Goal: Task Accomplishment & Management: Manage account settings

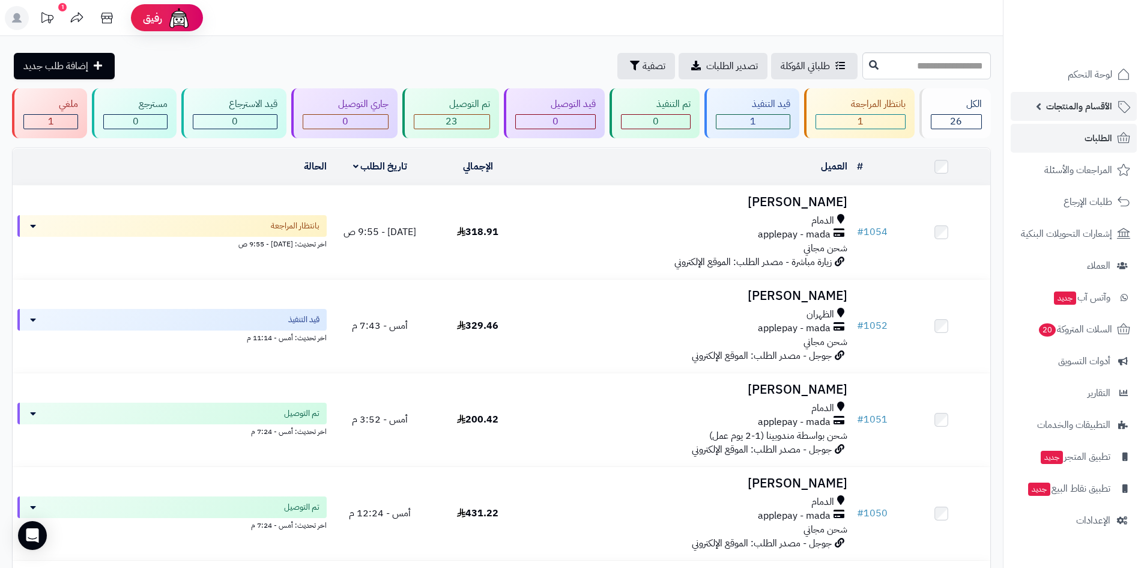
click at [1076, 97] on link "الأقسام والمنتجات" at bounding box center [1074, 106] width 126 height 29
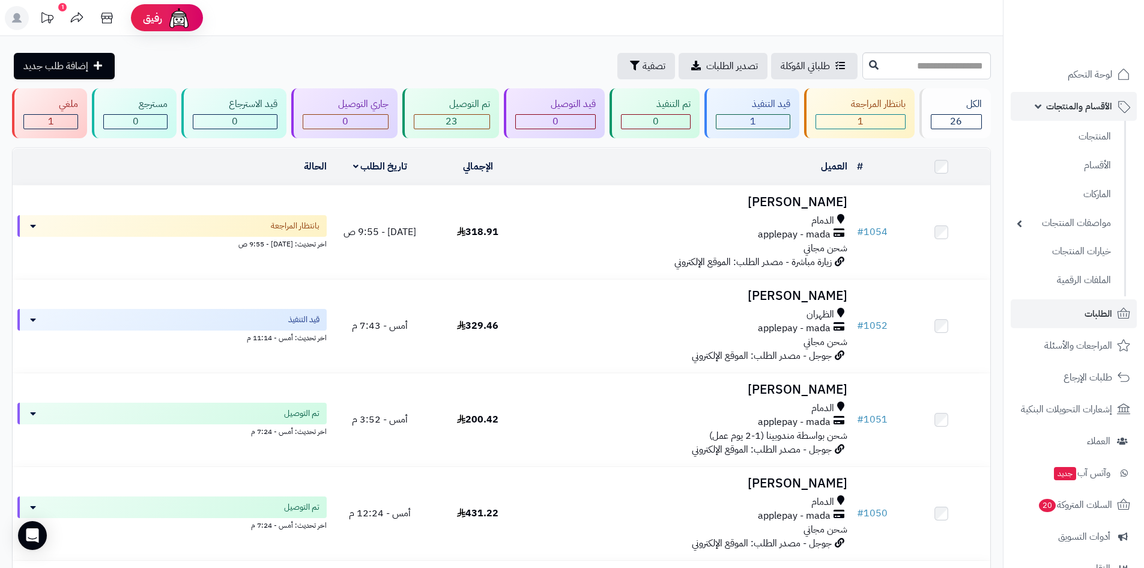
click at [1083, 115] on link "الأقسام والمنتجات" at bounding box center [1074, 106] width 126 height 29
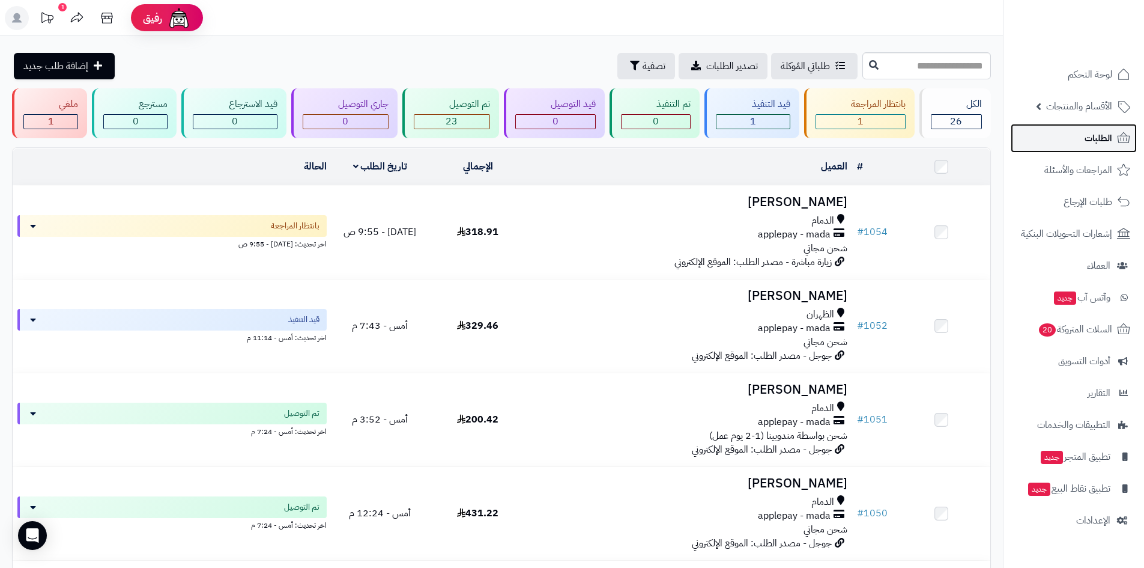
click at [1081, 129] on link "الطلبات" at bounding box center [1074, 138] width 126 height 29
click at [1036, 100] on link "الأقسام والمنتجات" at bounding box center [1074, 106] width 126 height 29
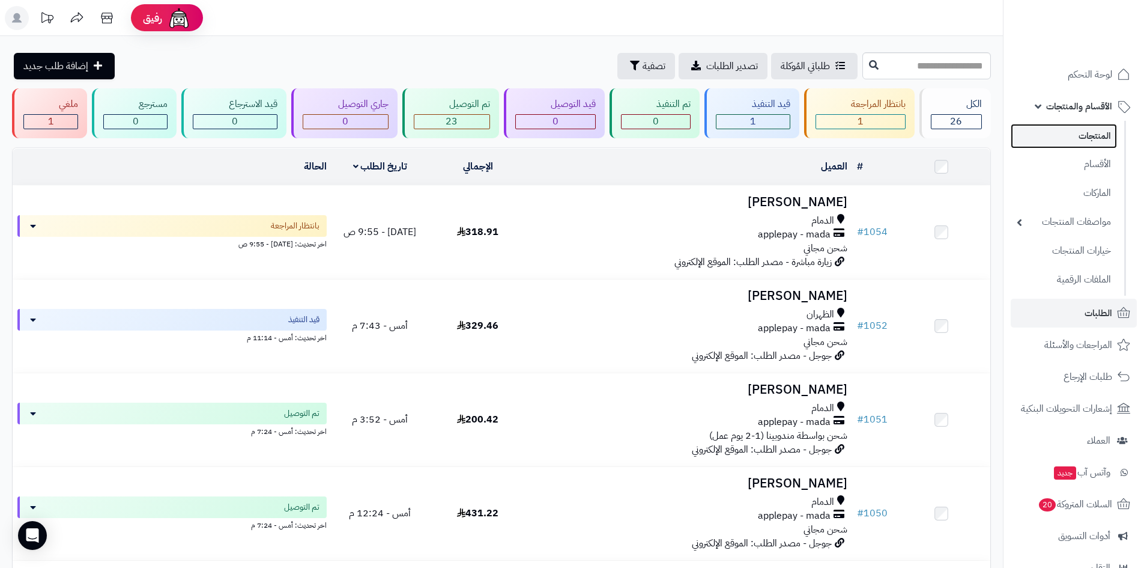
click at [1067, 143] on link "المنتجات" at bounding box center [1064, 136] width 106 height 25
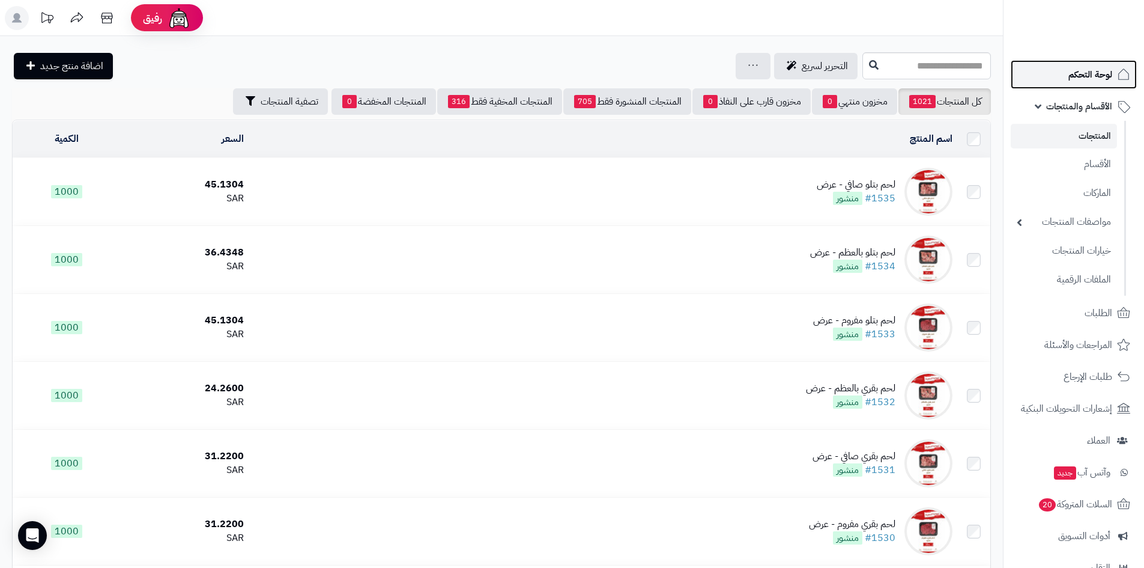
click at [1101, 72] on span "لوحة التحكم" at bounding box center [1091, 74] width 44 height 17
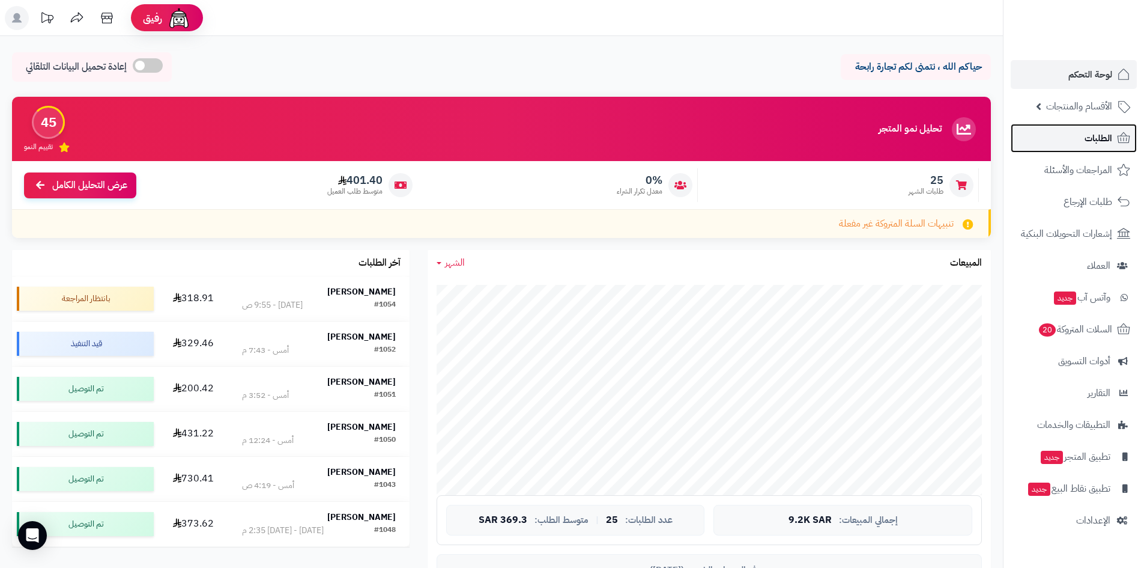
click at [1101, 141] on span "الطلبات" at bounding box center [1099, 138] width 28 height 17
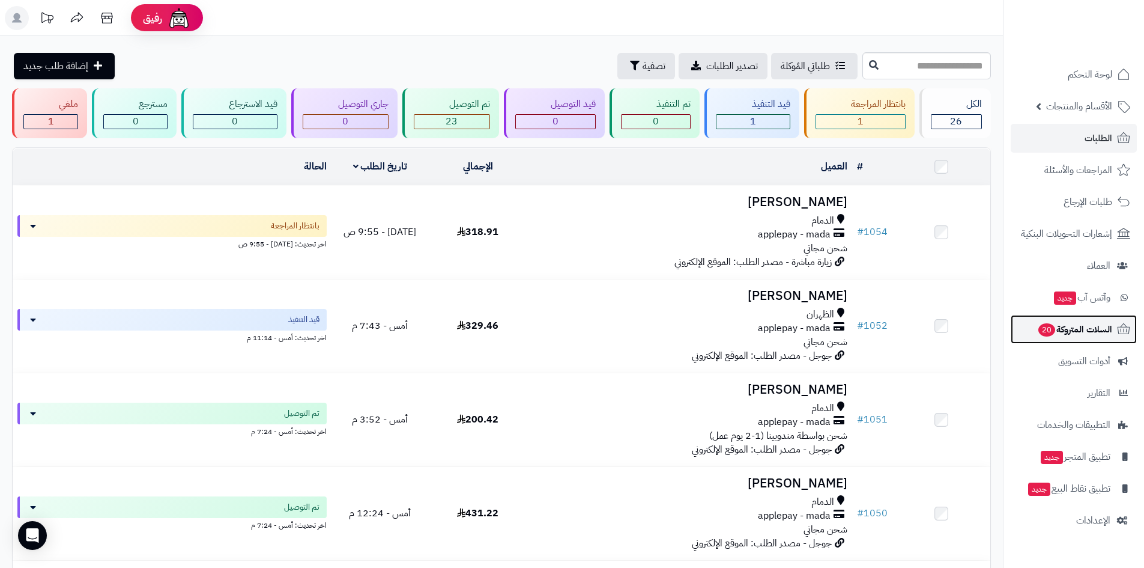
click at [1090, 336] on span "السلات المتروكة 20" at bounding box center [1074, 329] width 75 height 17
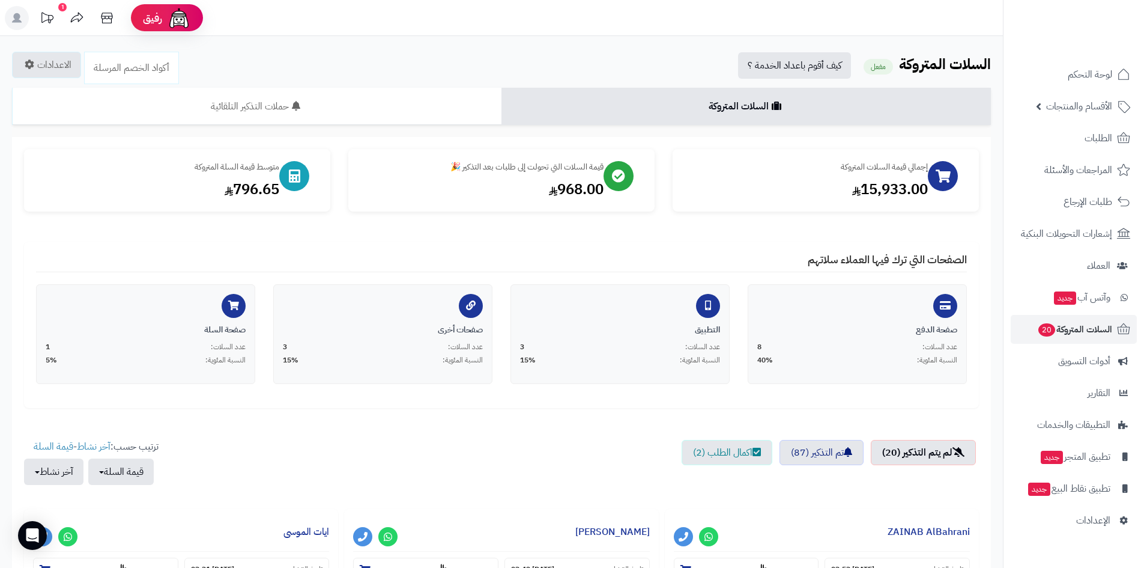
drag, startPoint x: 482, startPoint y: 210, endPoint x: 672, endPoint y: 156, distance: 196.8
click at [672, 156] on div "إجمالي قيمة السلات المتروكة 15,933.00 قيمة السلات التي تحولت إلى طلبات بعد التذ…" at bounding box center [501, 186] width 973 height 74
click at [691, 218] on div "إجمالي قيمة السلات المتروكة 15,933.00" at bounding box center [826, 186] width 324 height 74
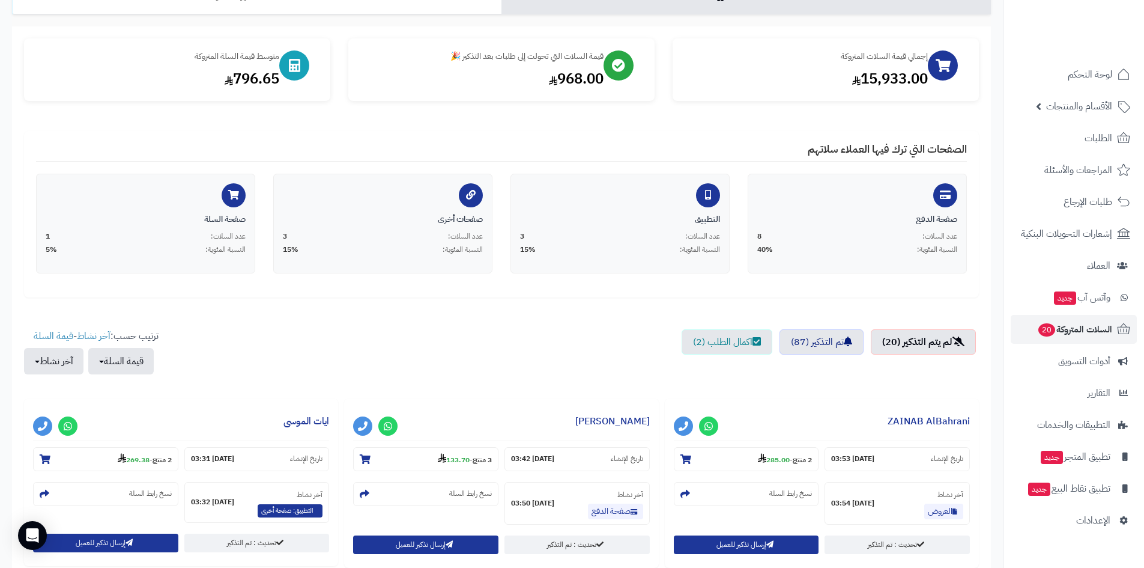
scroll to position [240, 0]
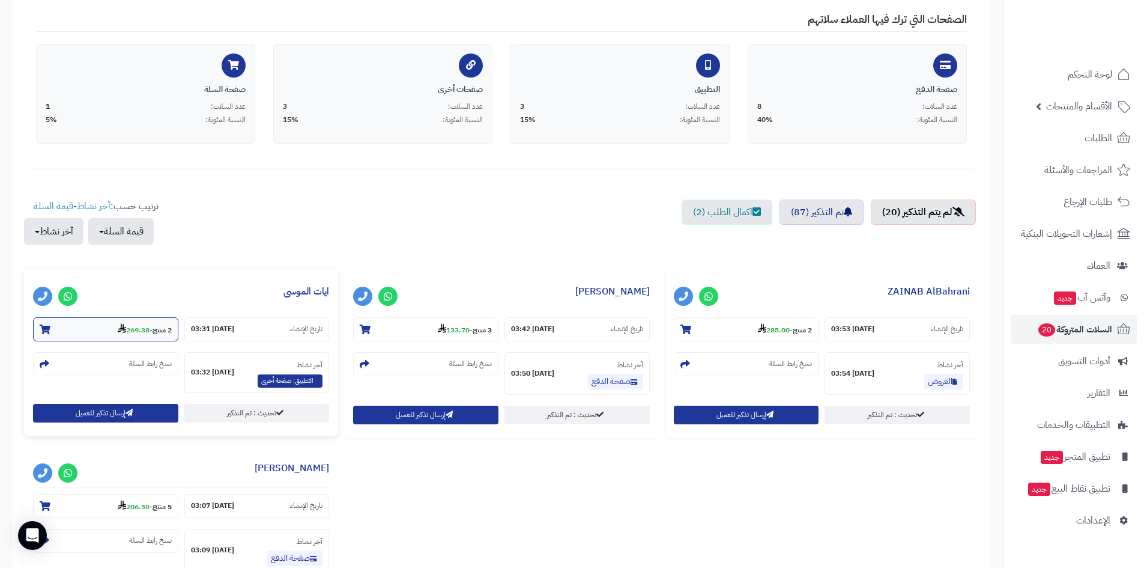
click at [138, 330] on strong "269.38" at bounding box center [134, 329] width 32 height 11
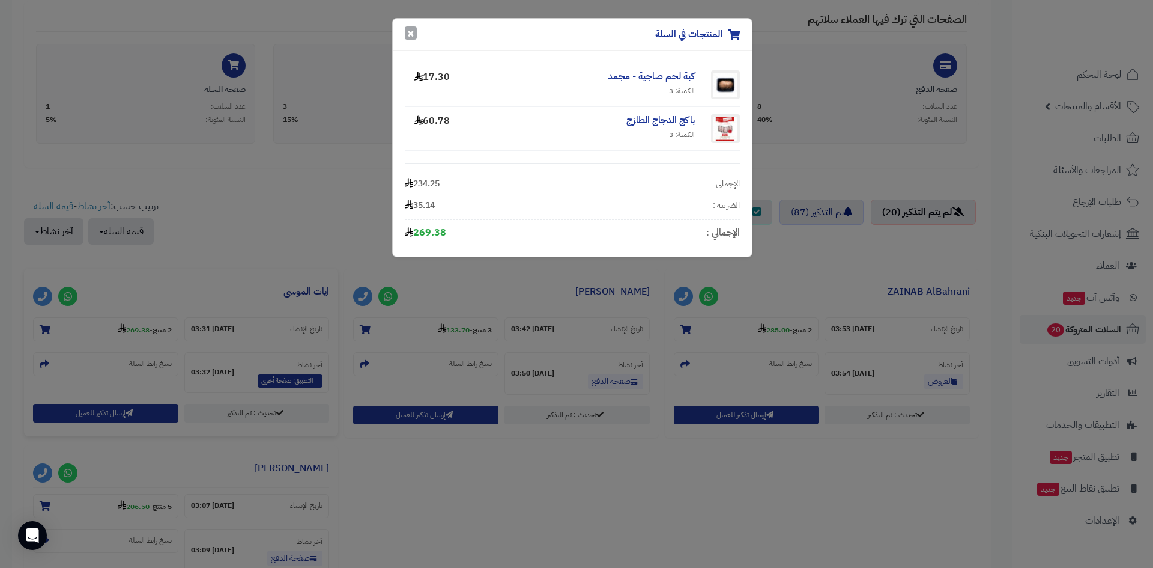
click at [411, 34] on button "×" at bounding box center [411, 32] width 12 height 13
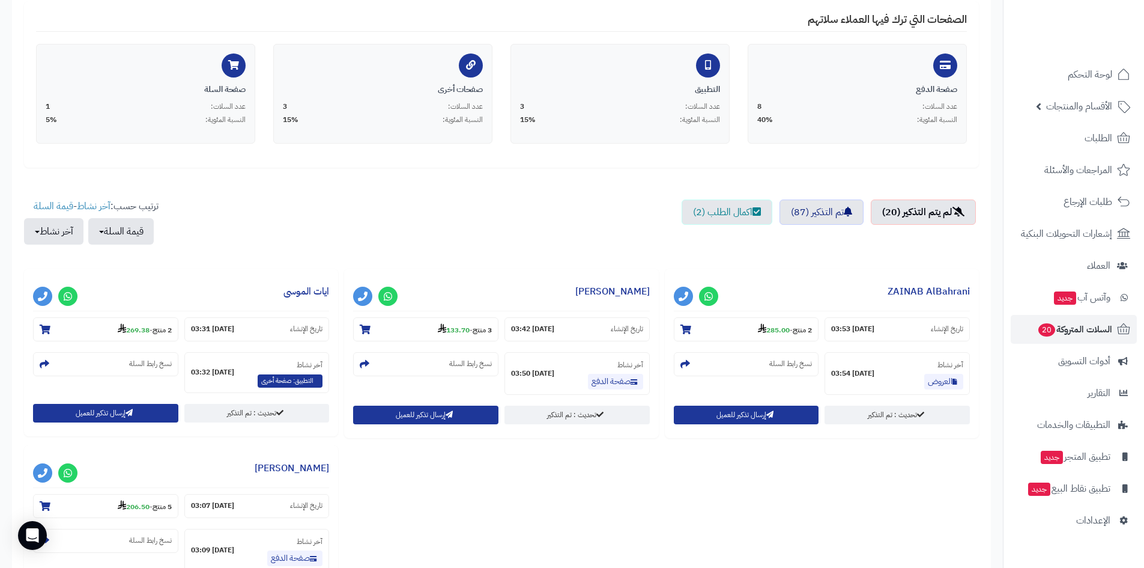
drag, startPoint x: 371, startPoint y: 205, endPoint x: 0, endPoint y: 431, distance: 434.2
click at [294, 381] on span "التطبيق: صفحة أخرى" at bounding box center [290, 380] width 65 height 13
click at [281, 381] on span "التطبيق: صفحة أخرى" at bounding box center [290, 380] width 65 height 13
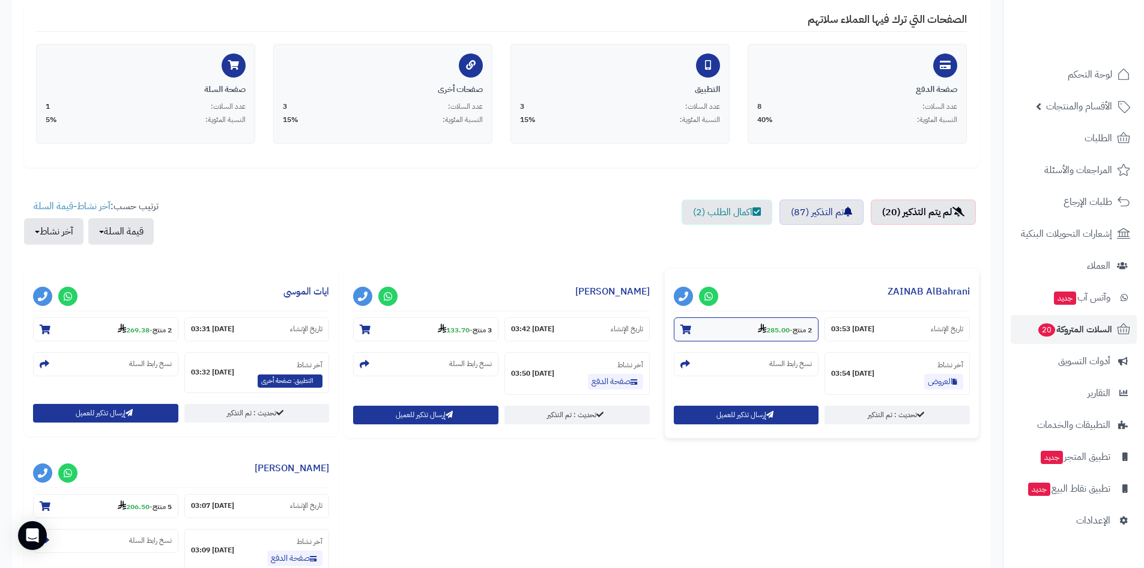
click at [789, 337] on section "2 منتج - 285.00" at bounding box center [746, 329] width 145 height 24
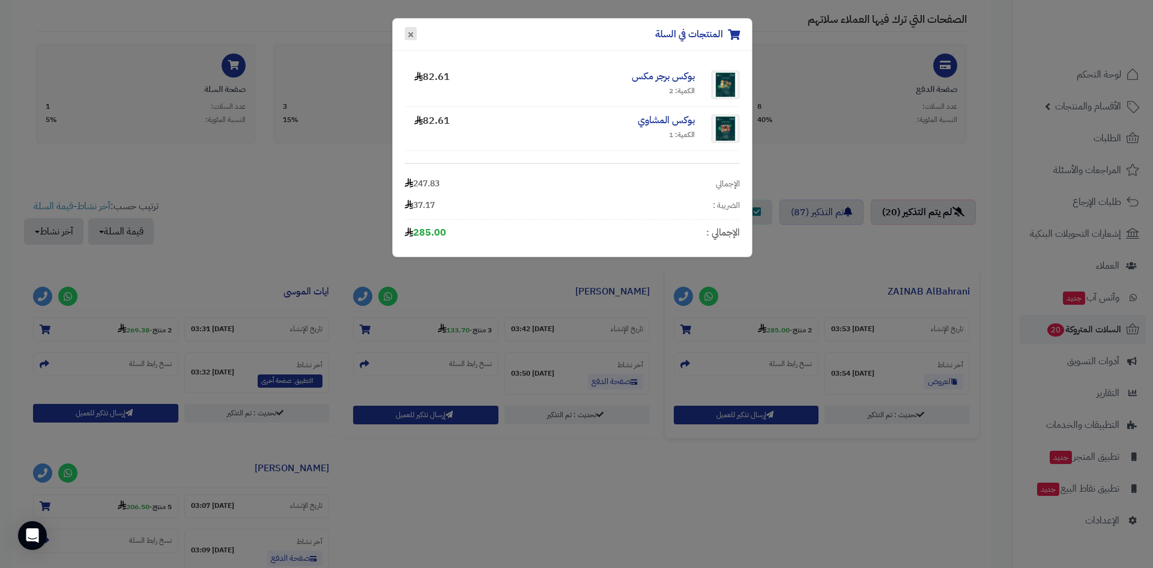
drag, startPoint x: 412, startPoint y: 29, endPoint x: 417, endPoint y: 34, distance: 6.8
click at [413, 29] on button "×" at bounding box center [411, 33] width 12 height 13
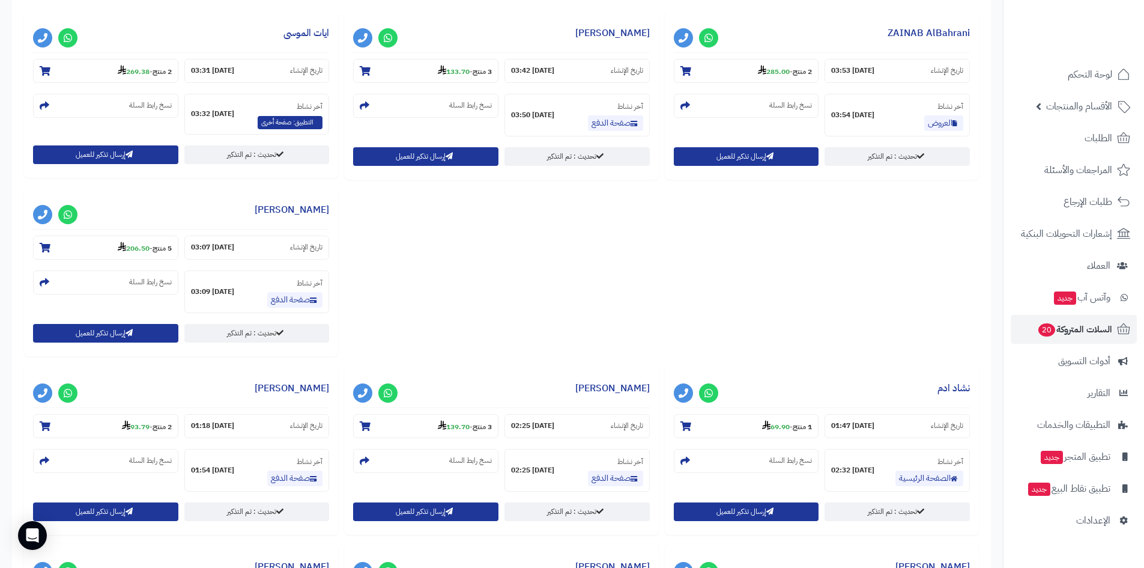
scroll to position [541, 0]
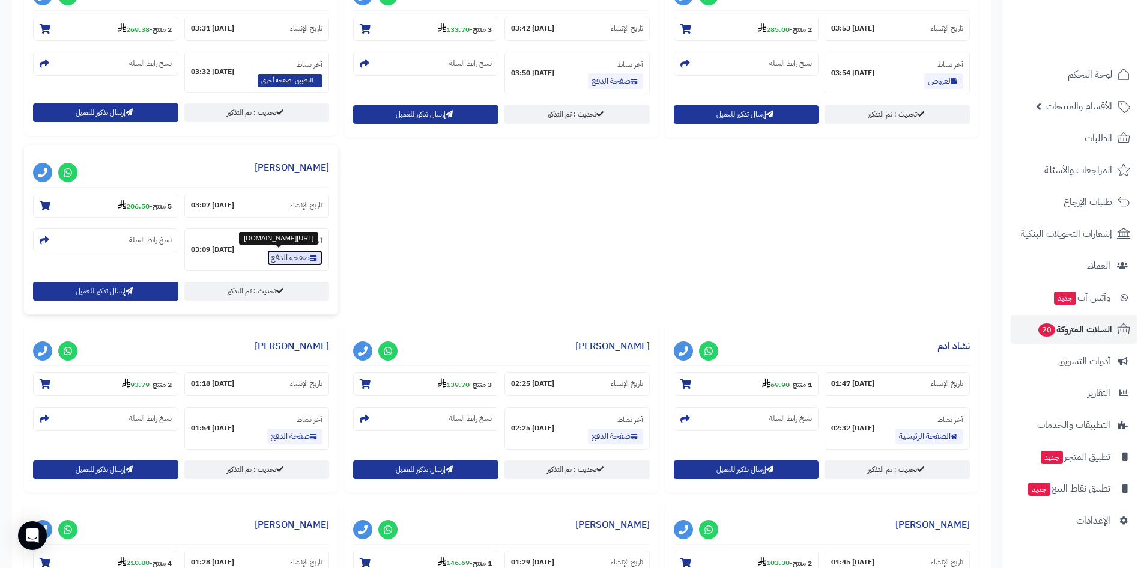
click at [302, 255] on link "صفحة الدفع" at bounding box center [294, 258] width 55 height 16
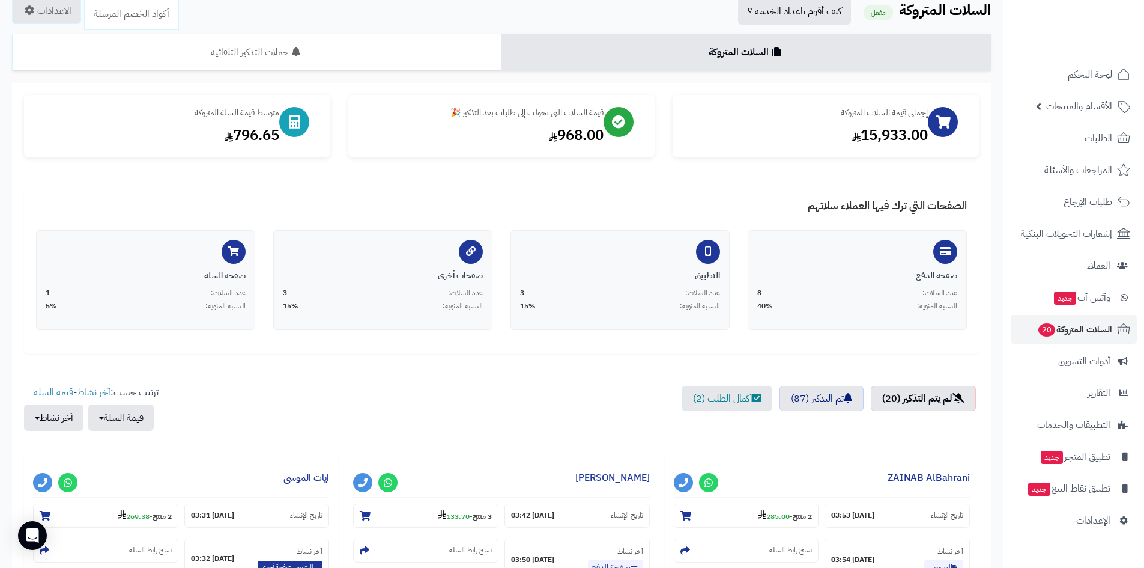
scroll to position [0, 0]
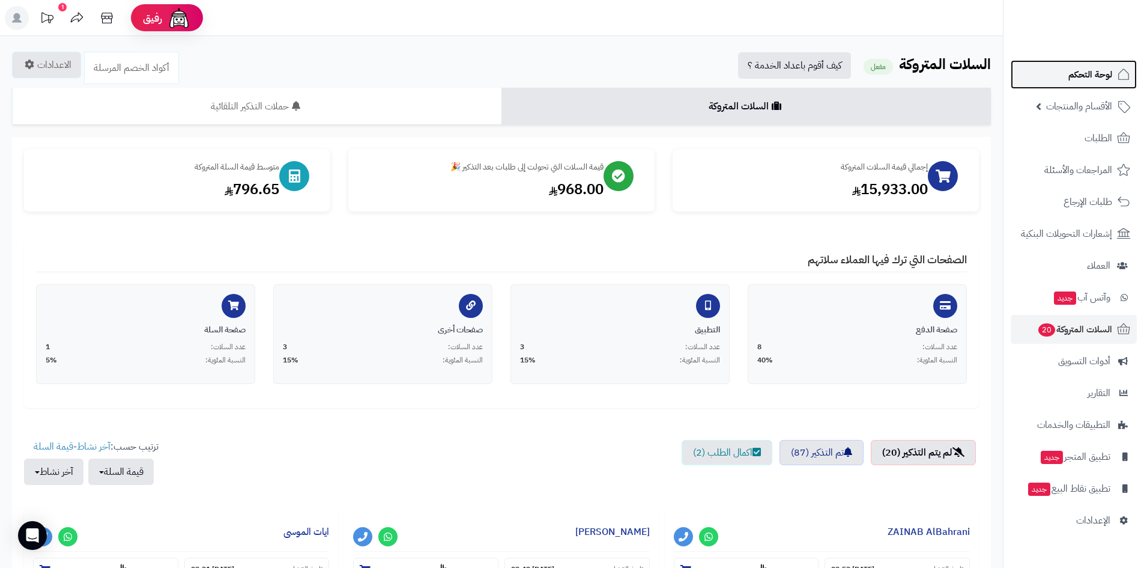
click at [1079, 73] on span "لوحة التحكم" at bounding box center [1091, 74] width 44 height 17
